Goal: Information Seeking & Learning: Understand process/instructions

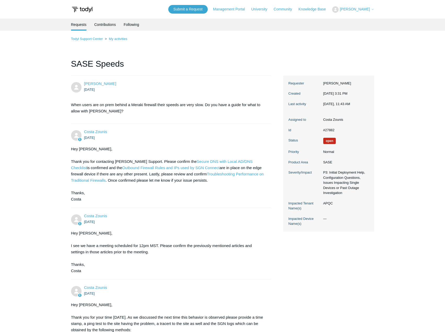
click at [331, 133] on dd "#27882" at bounding box center [345, 130] width 48 height 5
copy dd "27882"
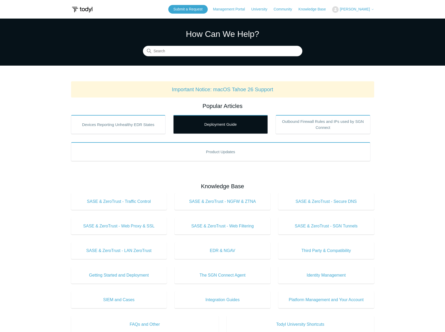
click at [221, 124] on link "Deployment Guide" at bounding box center [220, 124] width 95 height 19
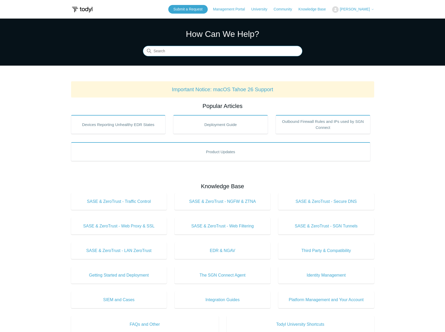
click at [225, 49] on input "Search" at bounding box center [222, 51] width 159 height 10
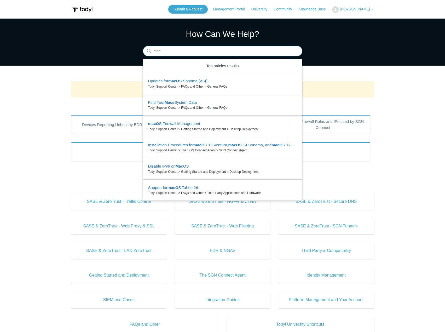
type input "mac"
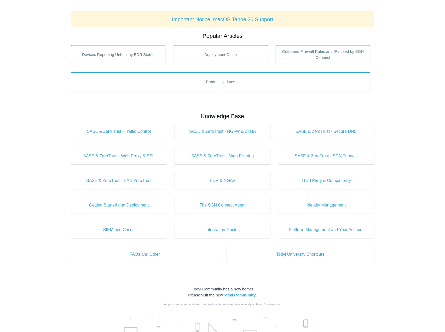
scroll to position [26, 0]
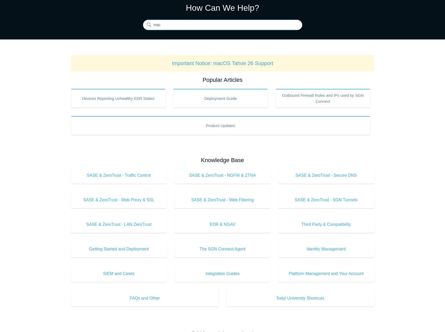
click at [235, 25] on input "mac" at bounding box center [222, 25] width 159 height 10
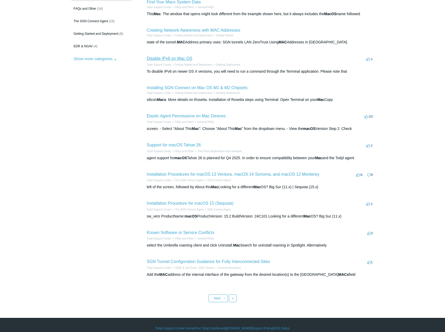
scroll to position [71, 0]
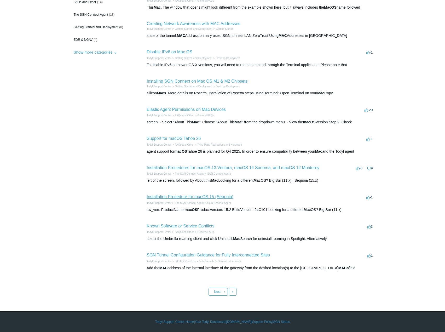
click at [177, 198] on link "Installation Procedure for macOS 15 (Sequoia)" at bounding box center [190, 196] width 87 height 4
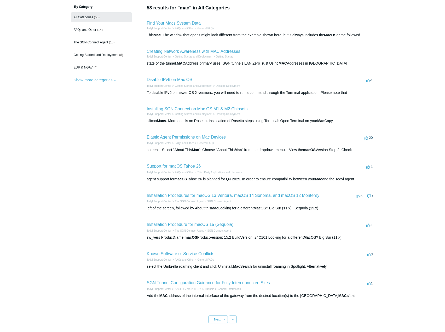
scroll to position [0, 0]
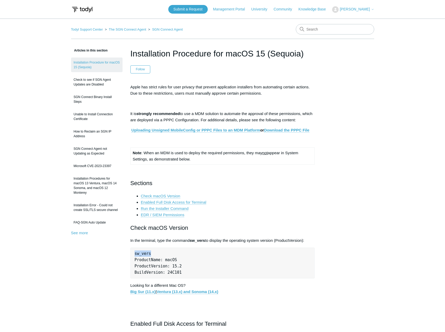
drag, startPoint x: 149, startPoint y: 254, endPoint x: 129, endPoint y: 255, distance: 20.2
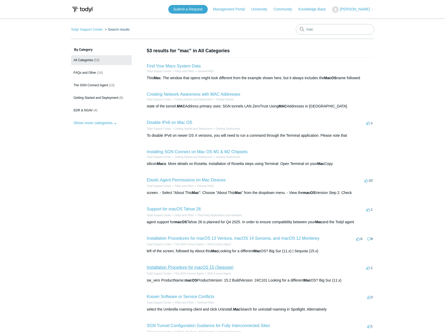
click at [206, 268] on link "Installation Procedure for macOS 15 (Sequoia)" at bounding box center [190, 267] width 87 height 4
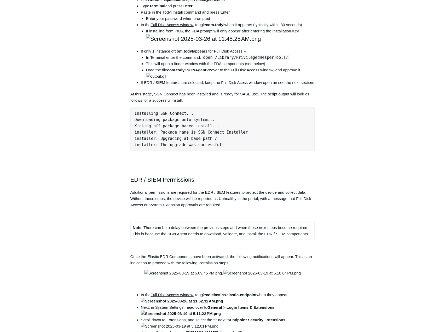
scroll to position [497, 0]
